Goal: Check status: Check status

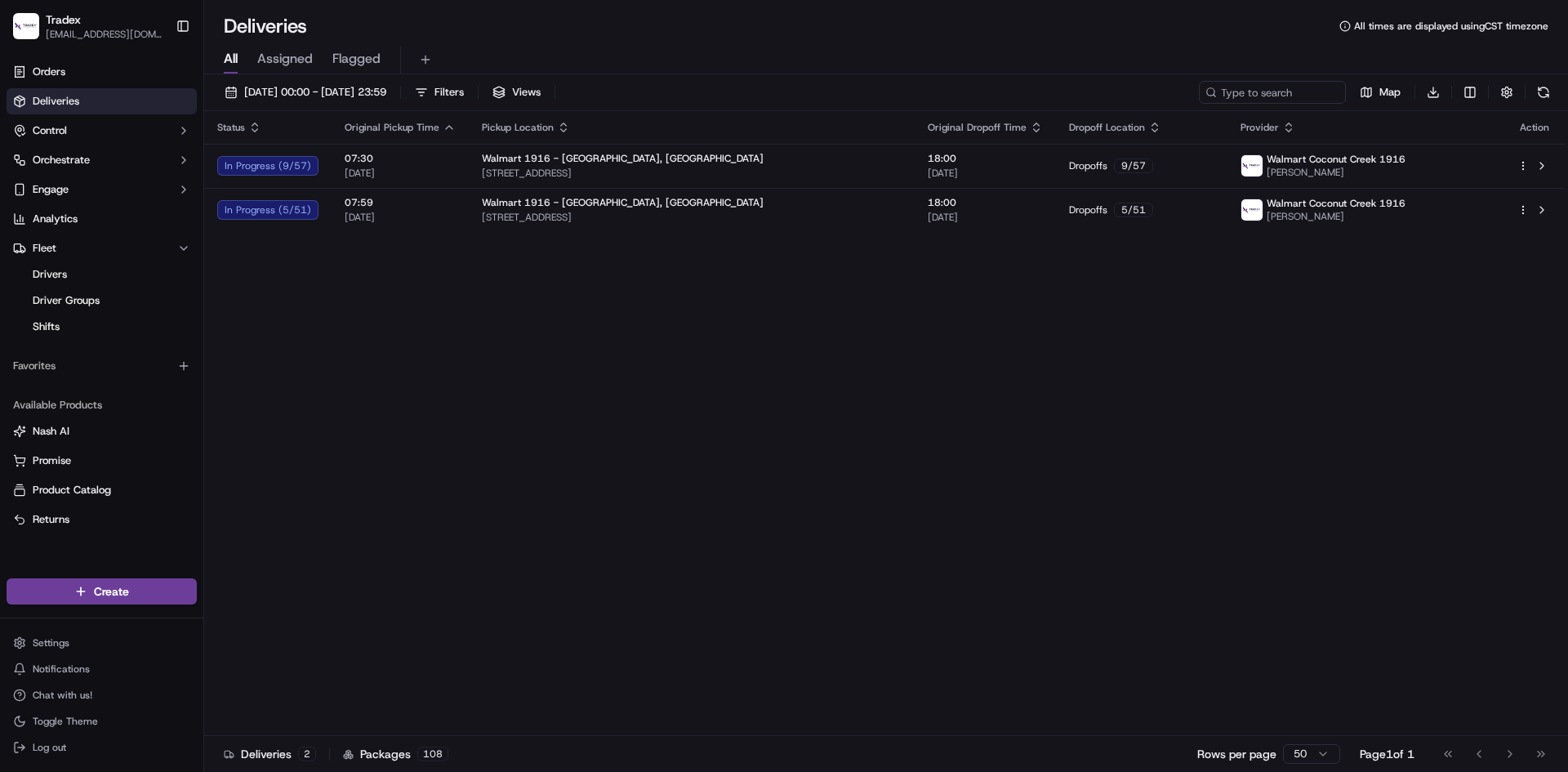
click at [660, 9] on div "Deliveries All times are displayed using CST timezone All Assigned Flagged [DAT…" at bounding box center [886, 386] width 1363 height 772
click at [386, 91] on span "[DATE] 00:00 - [DATE] 23:59" at bounding box center [315, 92] width 142 height 15
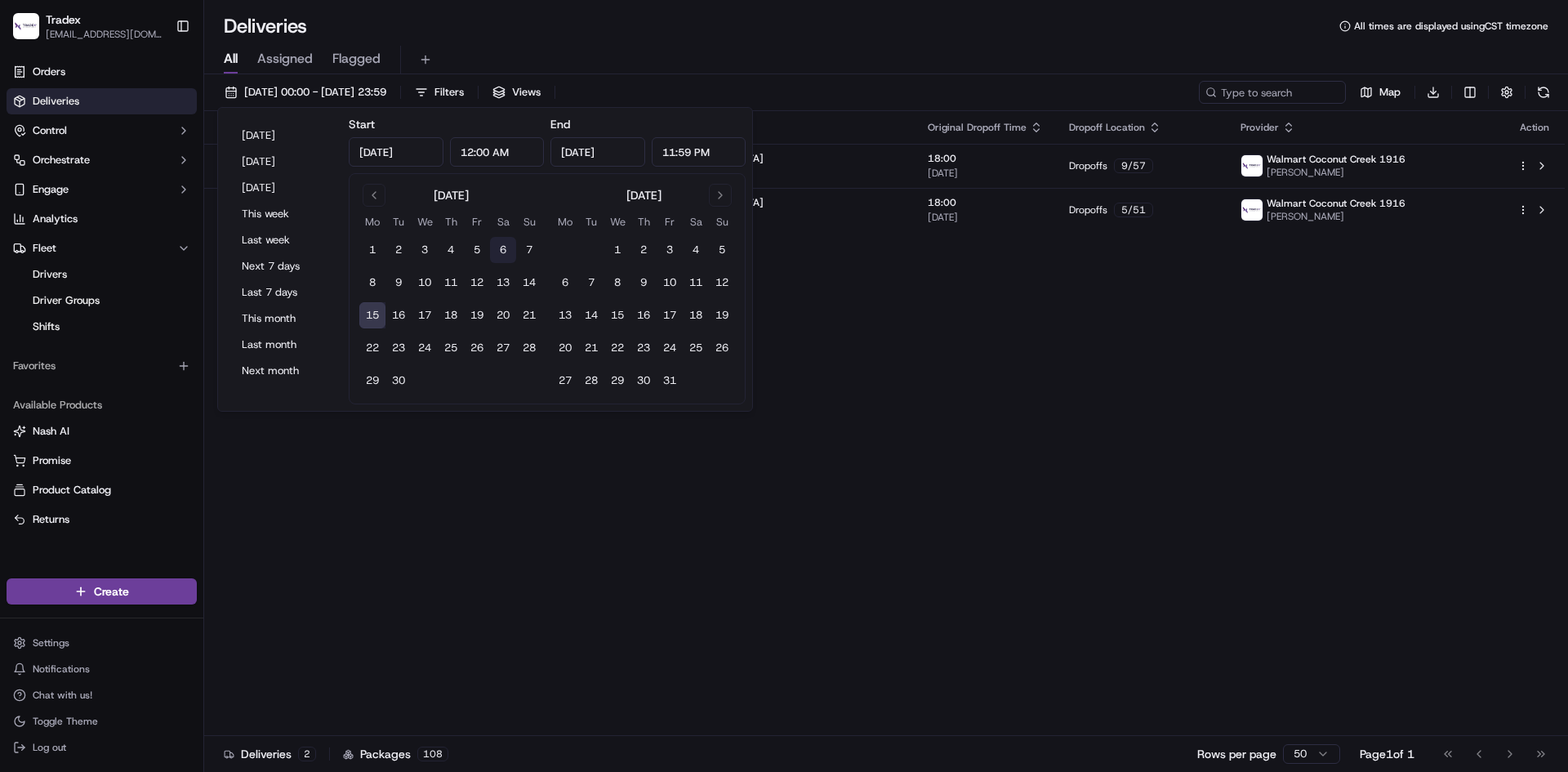
click at [504, 249] on button "6" at bounding box center [502, 250] width 26 height 26
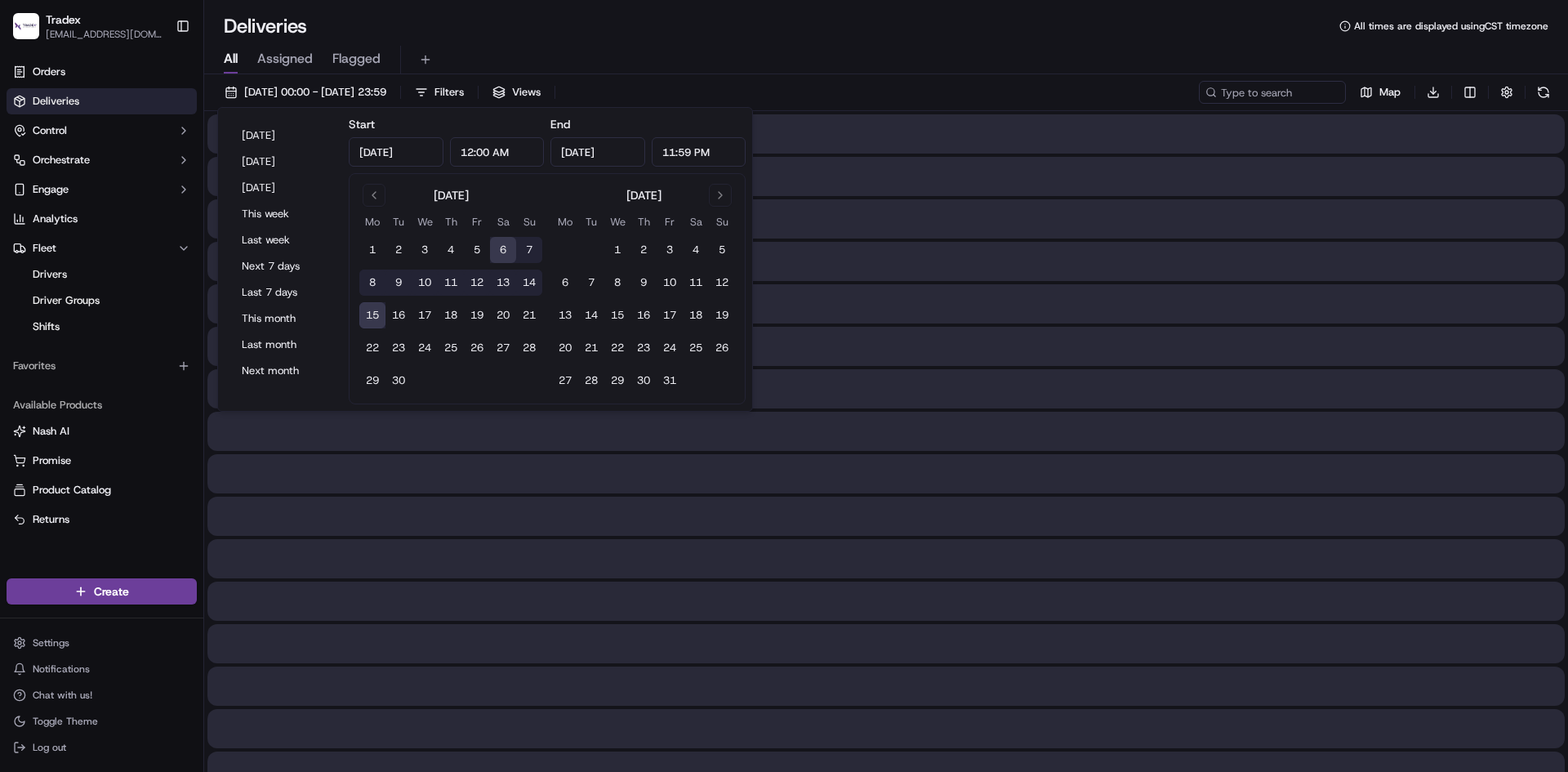
click at [478, 282] on button "12" at bounding box center [477, 282] width 26 height 26
type input "[DATE]"
click at [502, 247] on button "6" at bounding box center [502, 250] width 26 height 26
type input "[DATE]"
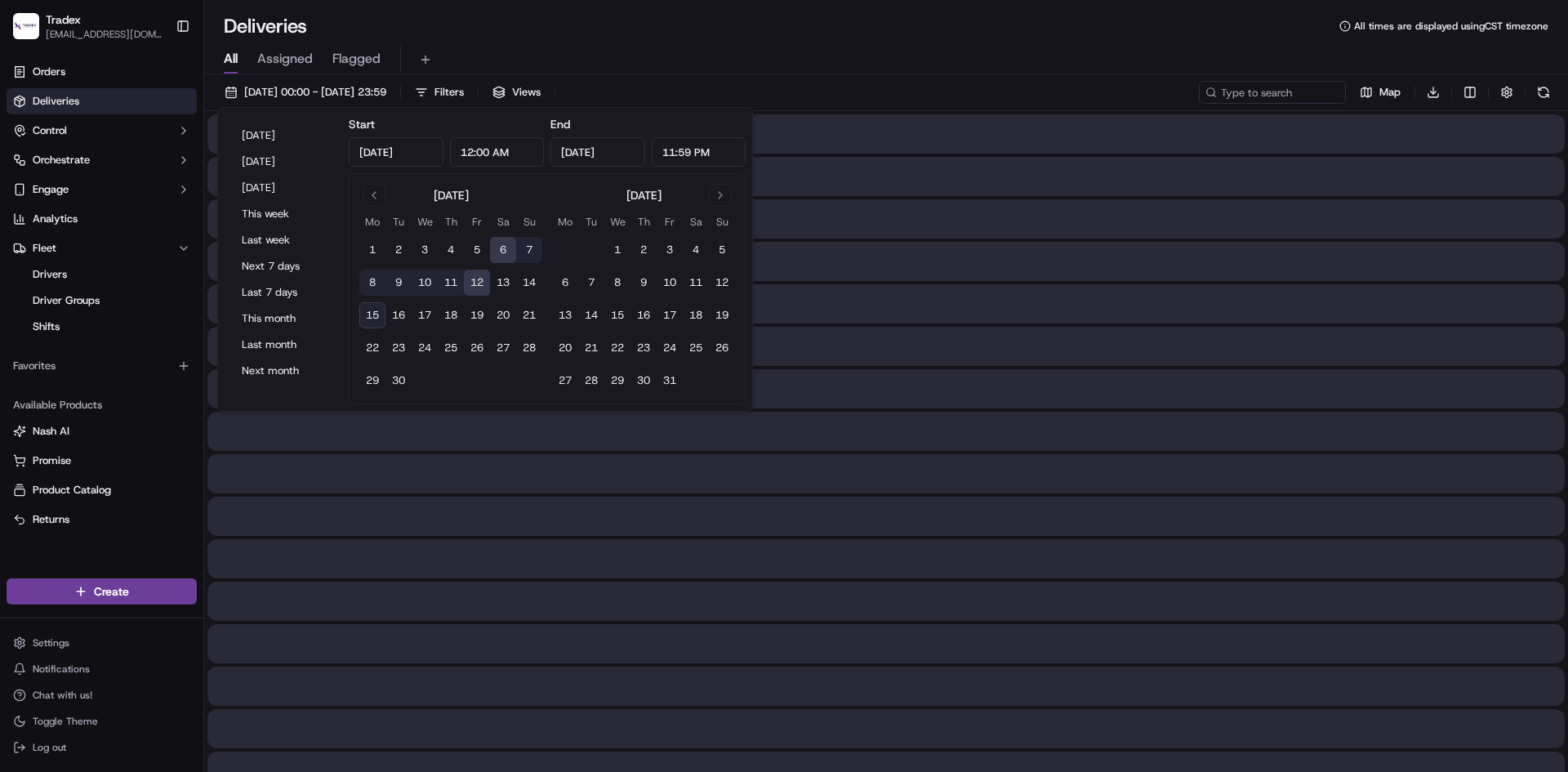
click at [708, 24] on div "Deliveries All times are displayed using CST timezone" at bounding box center [886, 26] width 1363 height 26
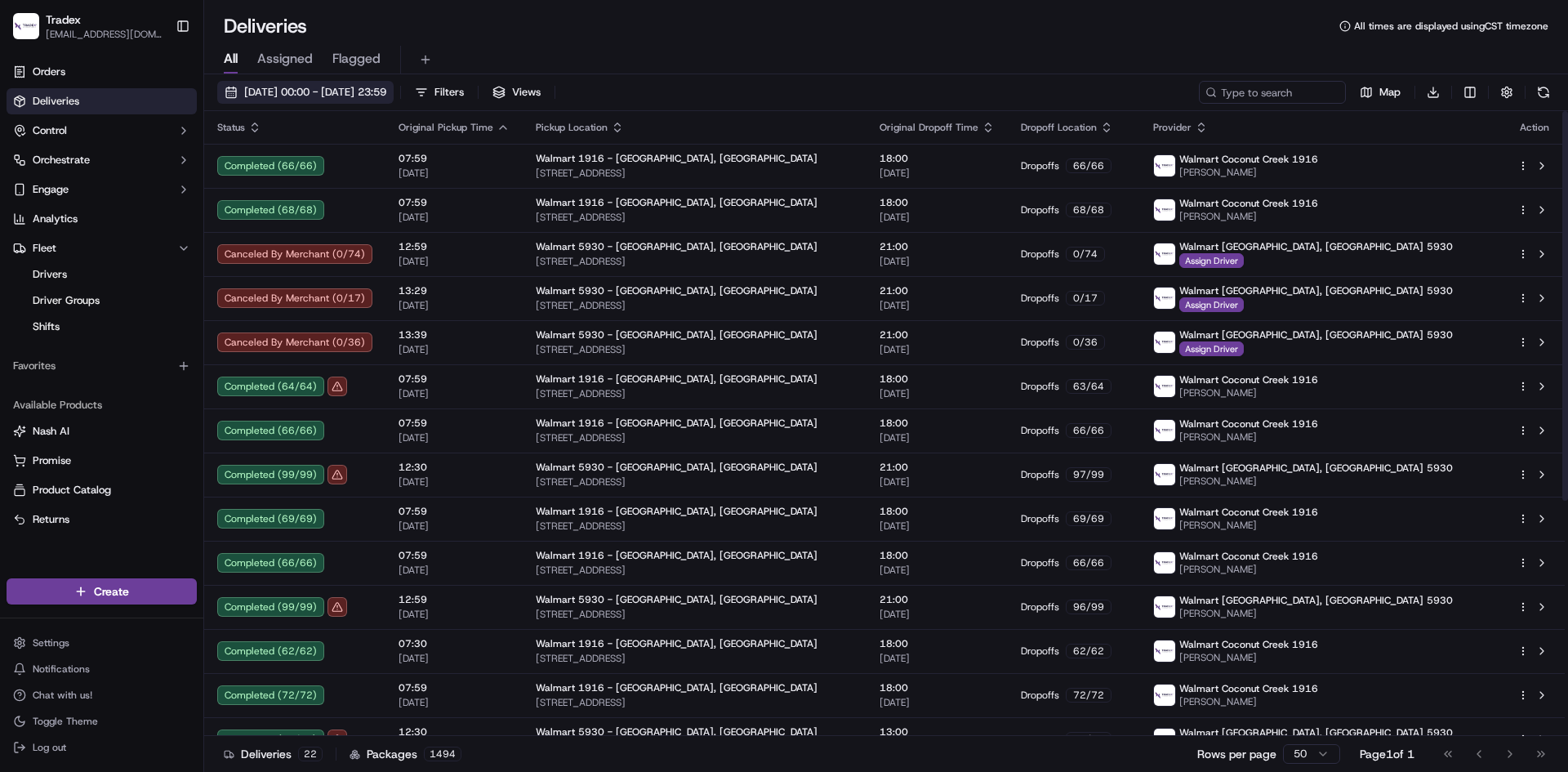
click at [372, 84] on button "[DATE] 00:00 - [DATE] 23:59" at bounding box center [305, 92] width 177 height 23
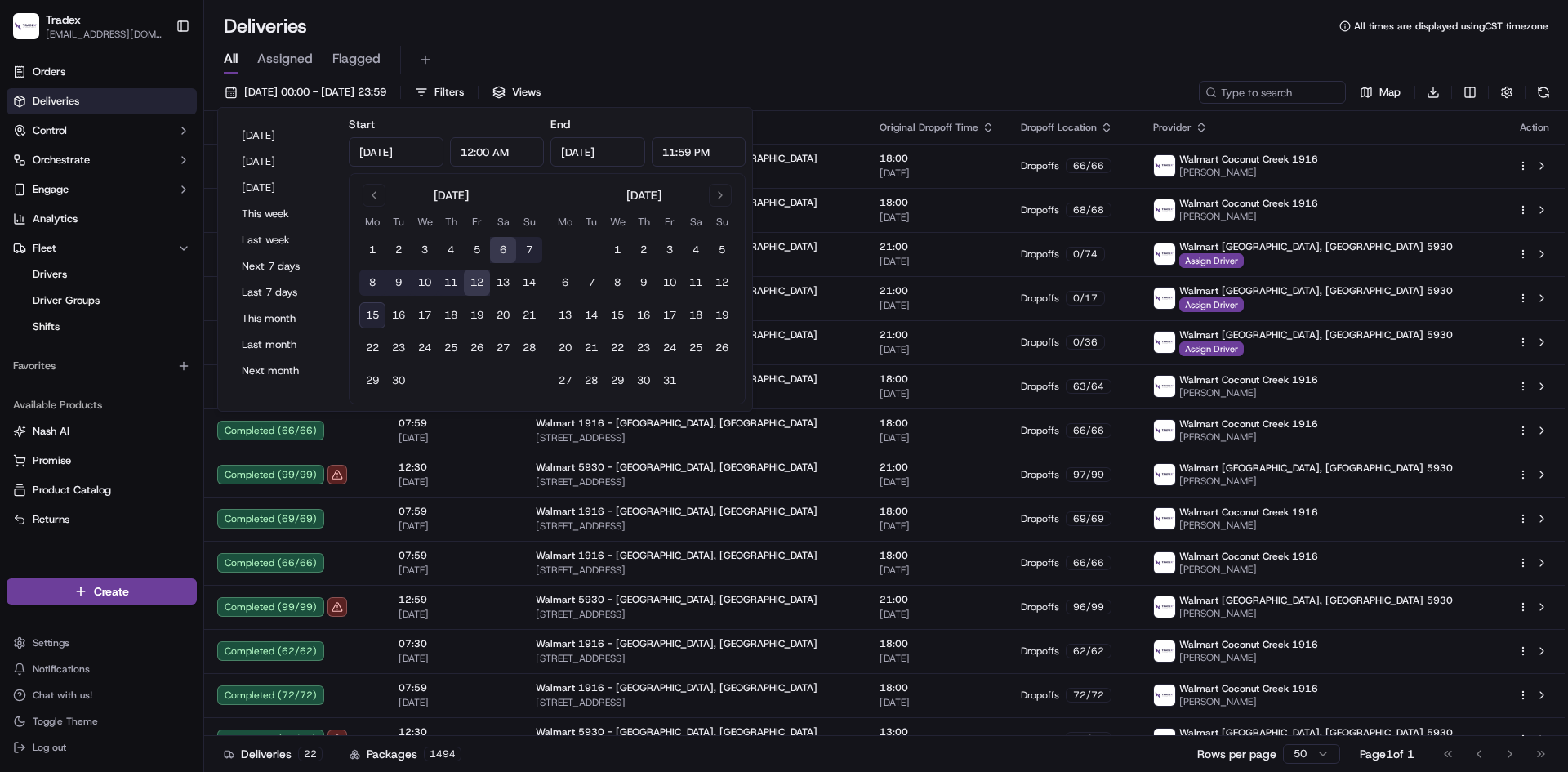
click at [371, 316] on button "15" at bounding box center [372, 315] width 26 height 26
type input "[DATE]"
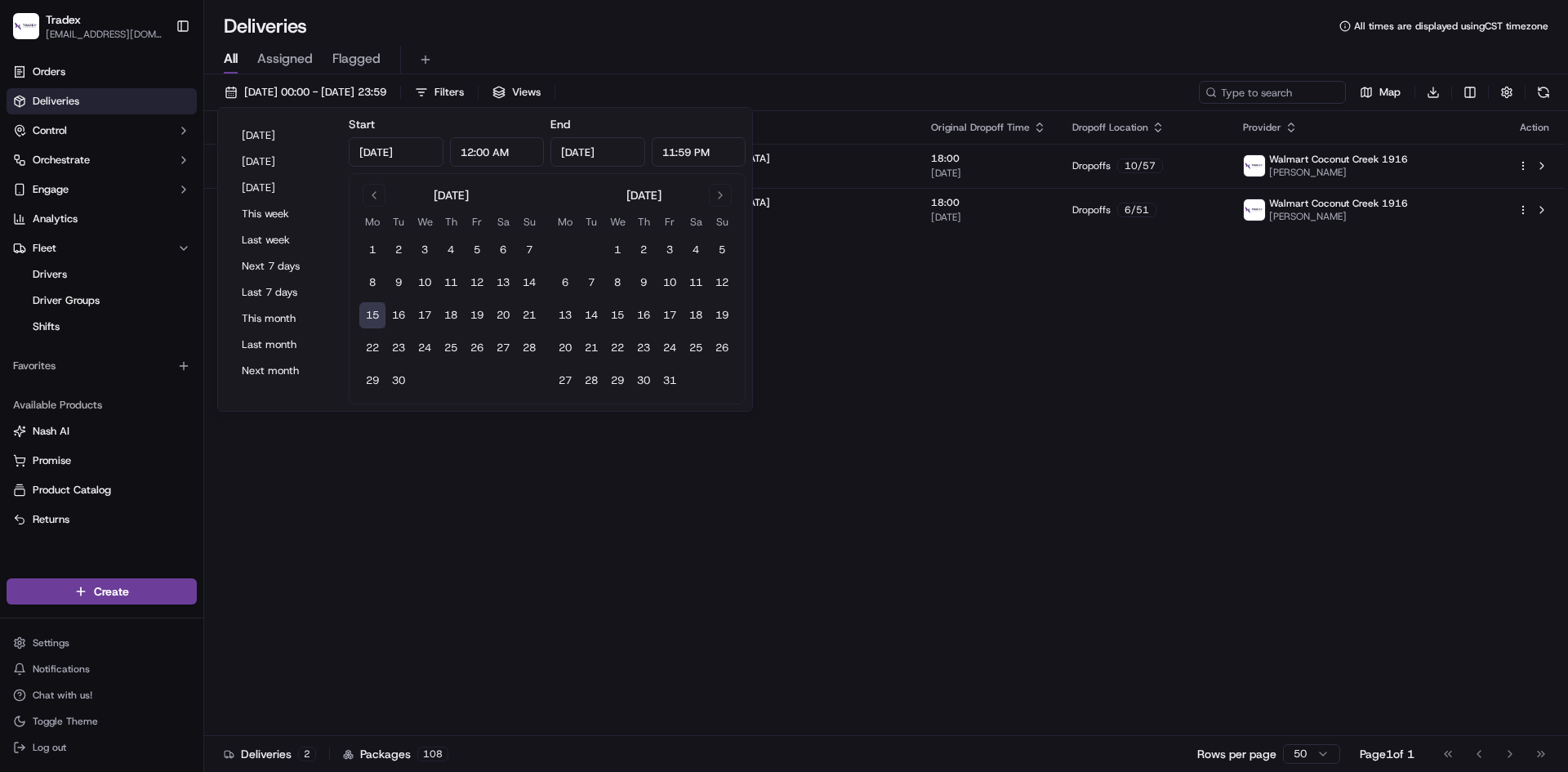
click at [642, 53] on div "All Assigned Flagged" at bounding box center [886, 61] width 1363 height 29
